Goal: Task Accomplishment & Management: Manage account settings

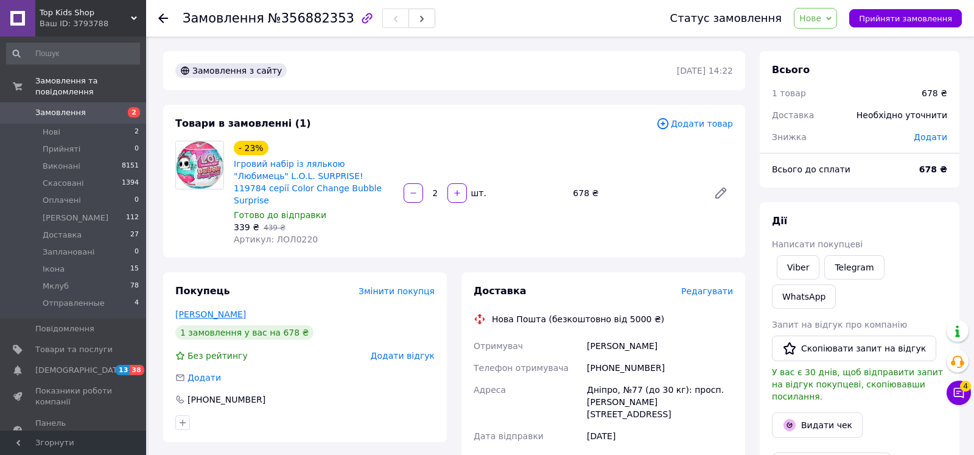
click at [211, 309] on link "[PERSON_NAME]" at bounding box center [210, 314] width 71 height 10
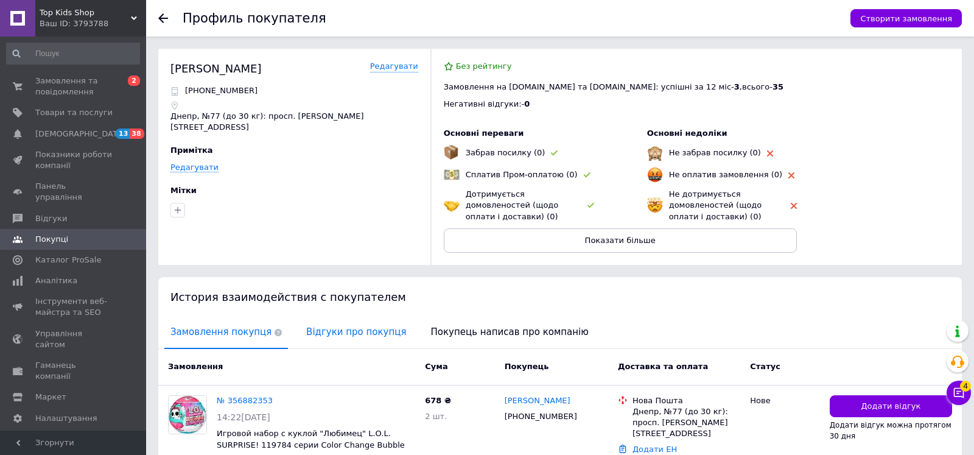
click at [329, 341] on span "Відгуки про покупця" at bounding box center [356, 332] width 112 height 31
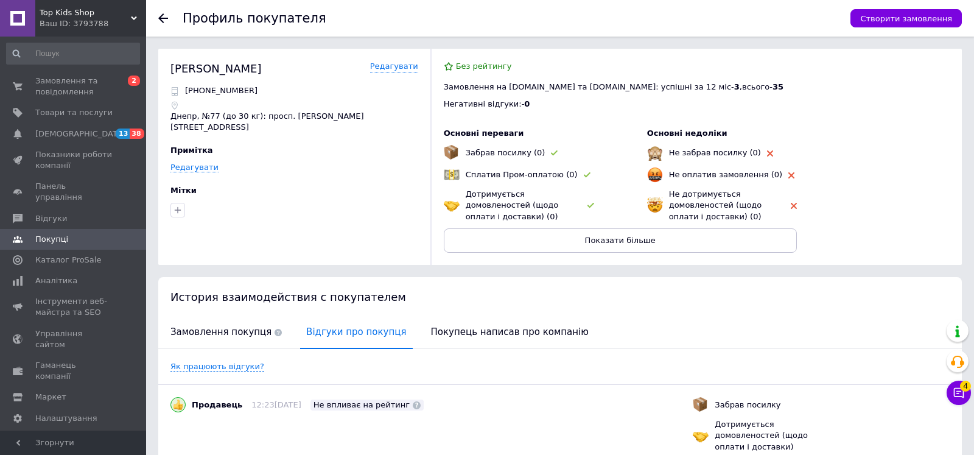
scroll to position [216, 0]
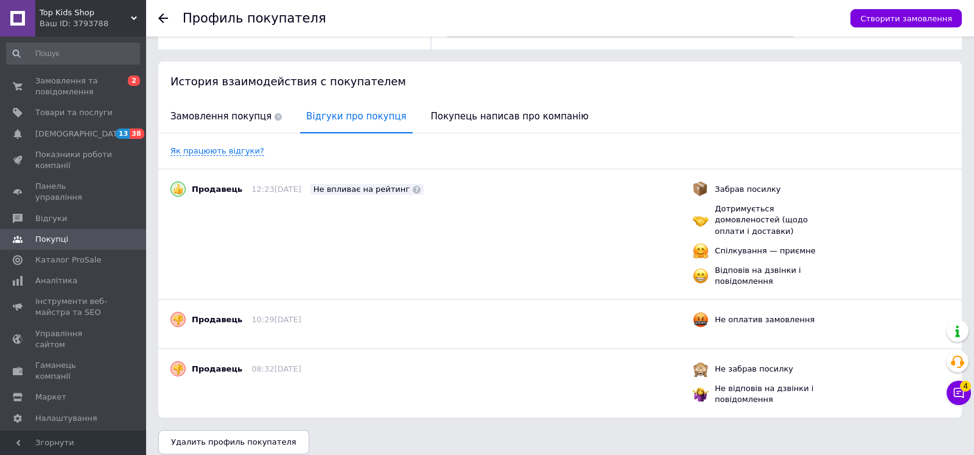
click at [164, 21] on icon at bounding box center [163, 18] width 10 height 10
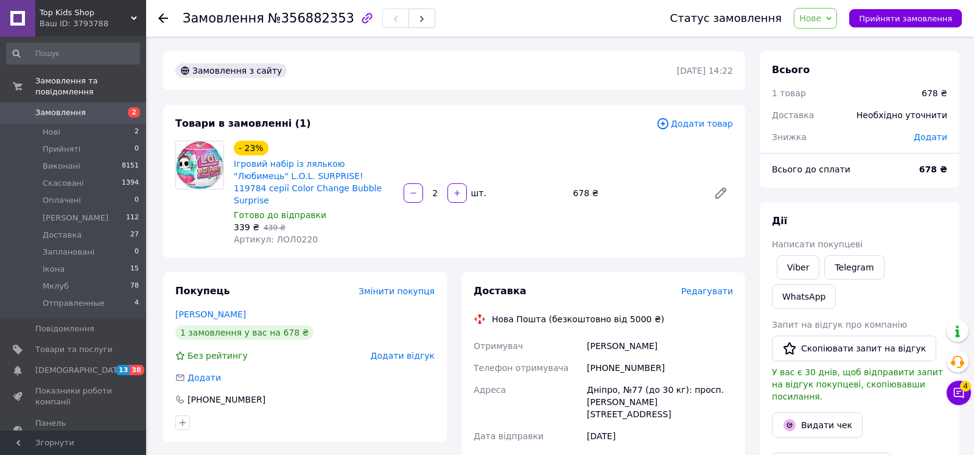
click at [832, 21] on icon at bounding box center [828, 18] width 5 height 5
click at [825, 81] on li "Скасовано" at bounding box center [833, 79] width 78 height 18
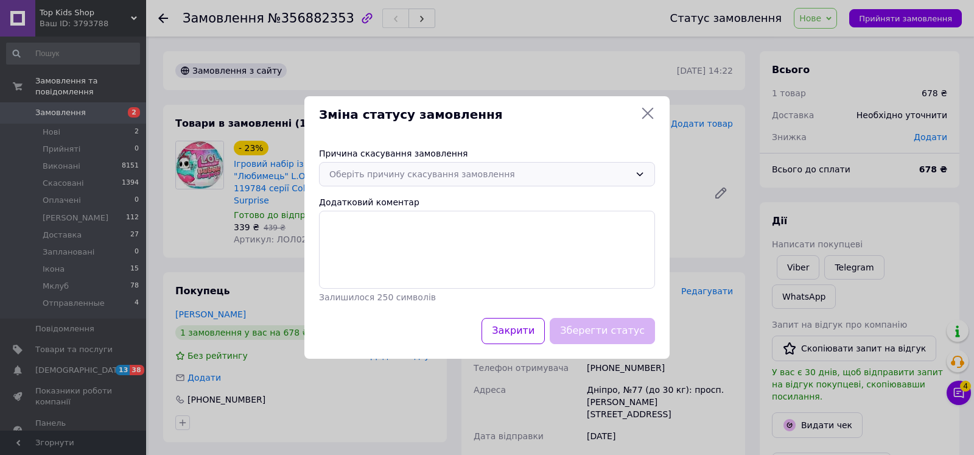
click at [525, 170] on div "Оберіть причину скасування замовлення" at bounding box center [479, 173] width 301 height 13
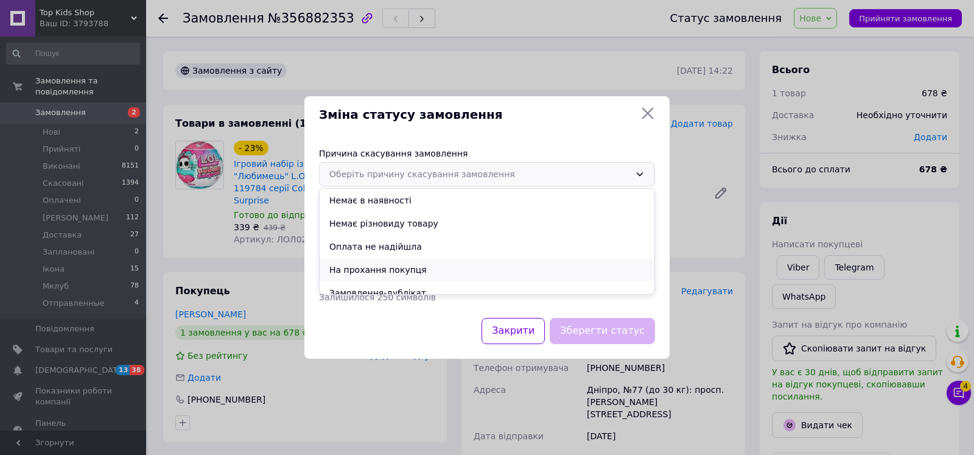
click at [415, 262] on li "На прохання покупця" at bounding box center [487, 269] width 335 height 23
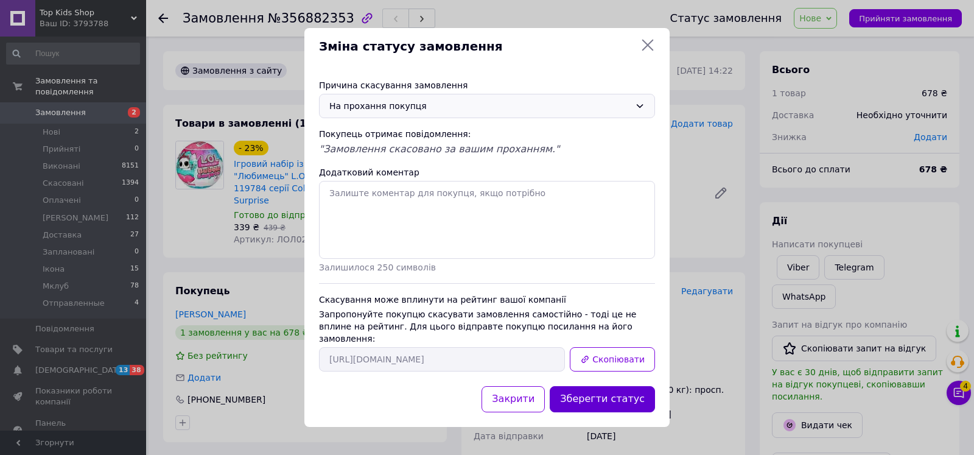
click at [609, 398] on button "Зберегти статус" at bounding box center [602, 399] width 105 height 26
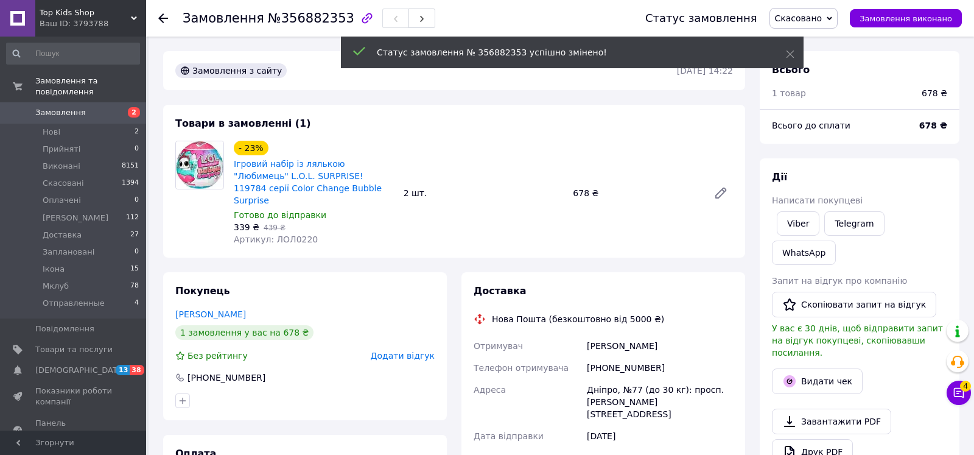
click at [100, 107] on span "Замовлення" at bounding box center [73, 112] width 77 height 11
